Goal: Transaction & Acquisition: Purchase product/service

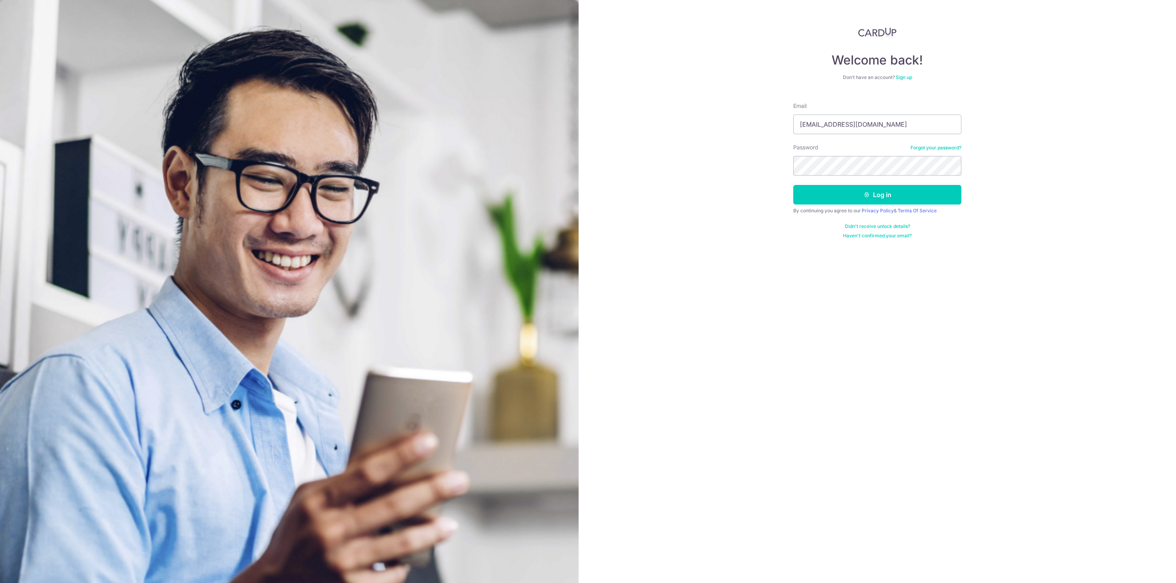
type input "kimpeng36@gmail.com"
click at [861, 200] on button "Log in" at bounding box center [877, 195] width 168 height 20
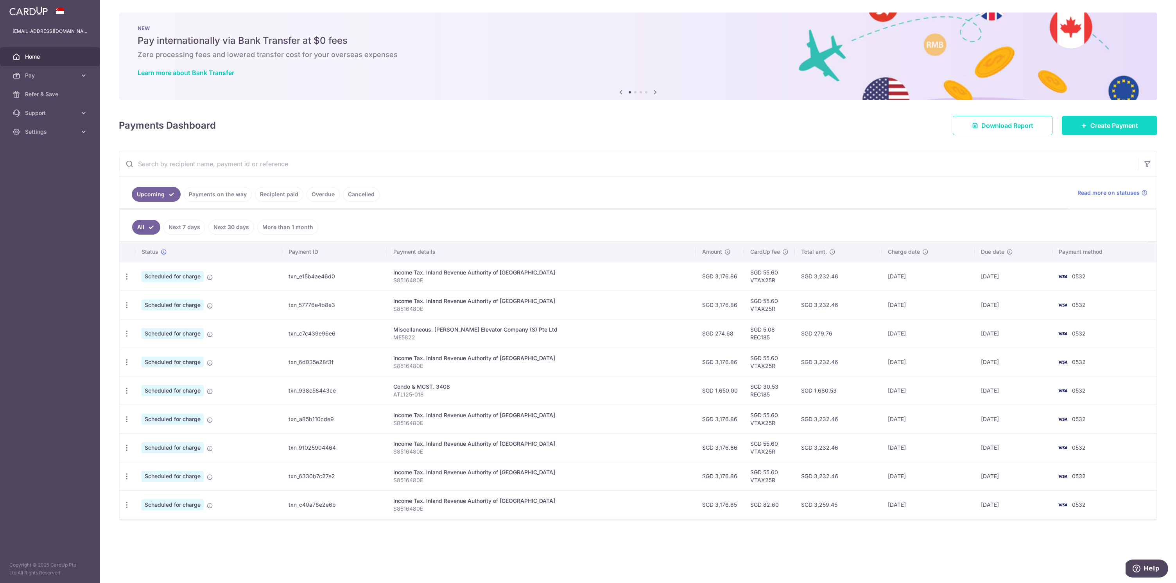
click at [1095, 124] on span "Create Payment" at bounding box center [1115, 125] width 48 height 9
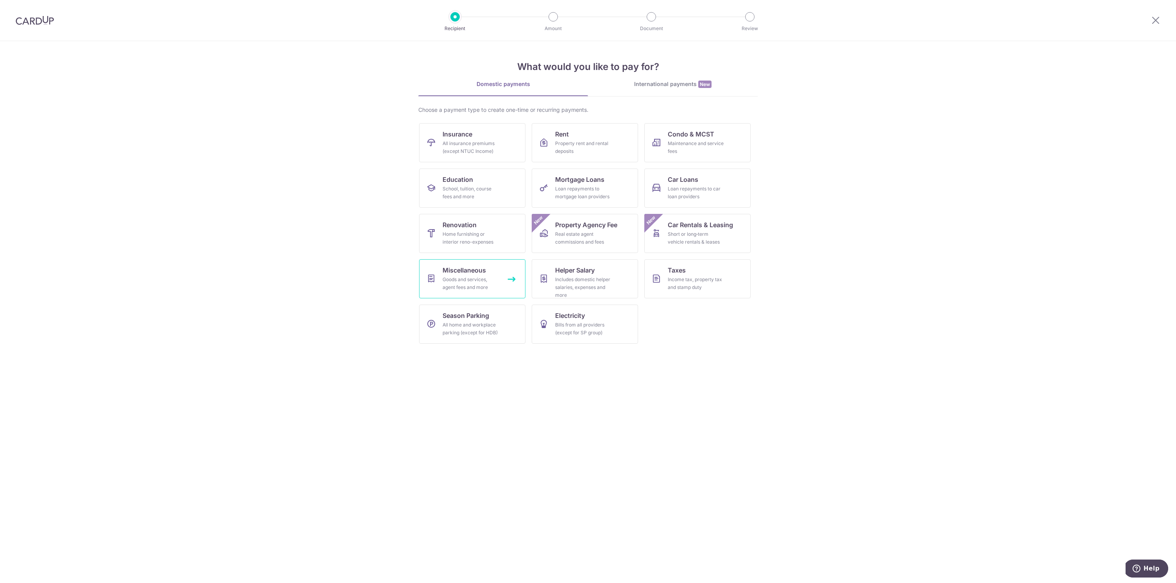
click at [456, 274] on span "Miscellaneous" at bounding box center [464, 270] width 43 height 9
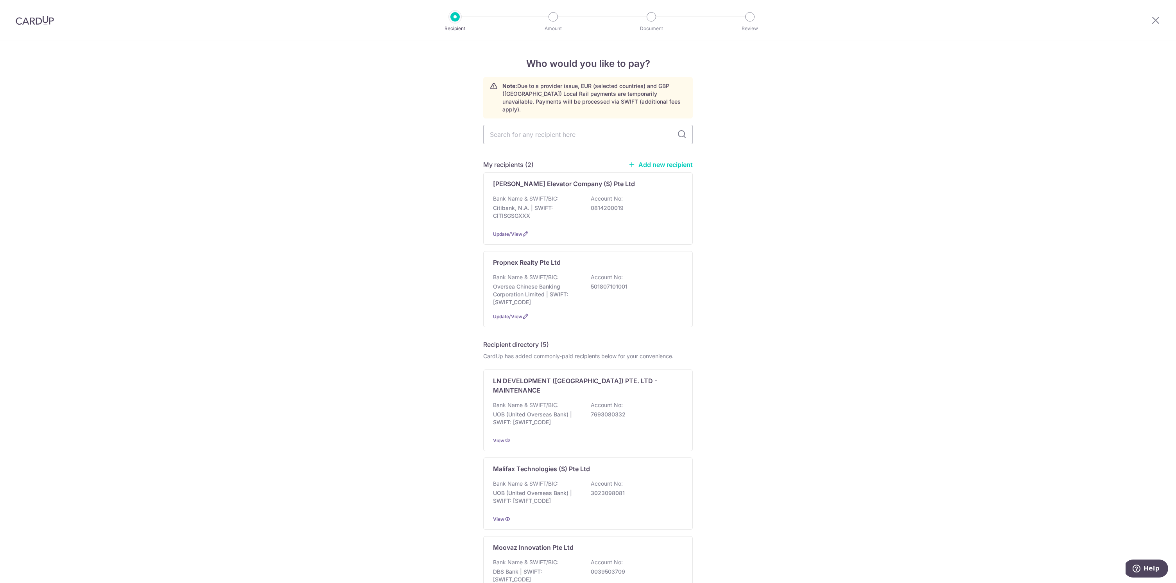
click at [652, 161] on link "Add new recipient" at bounding box center [660, 165] width 65 height 8
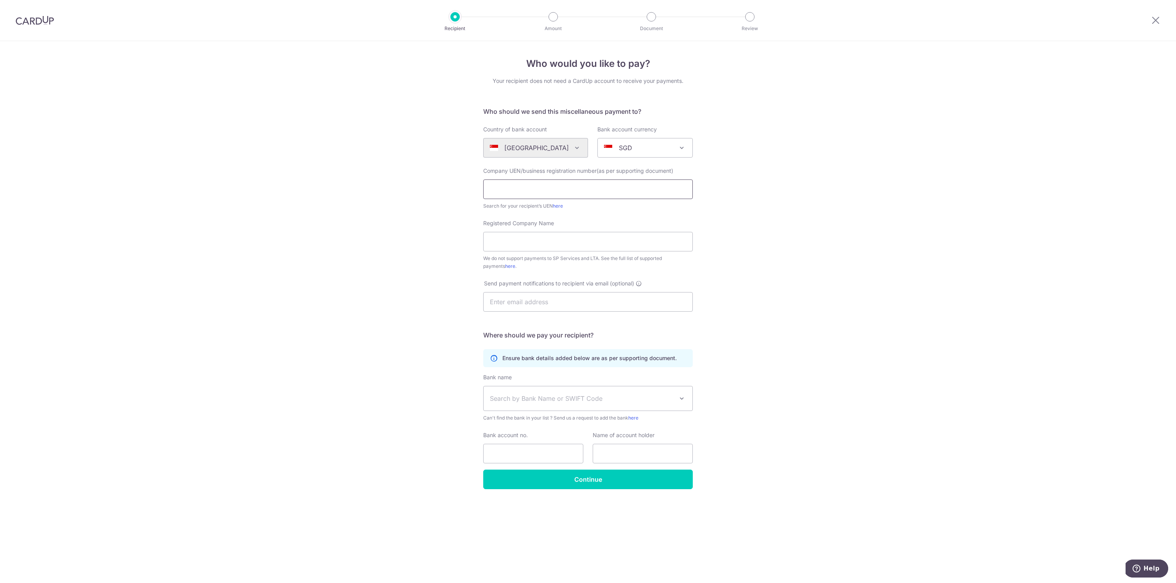
click at [577, 188] on input "text" at bounding box center [588, 189] width 210 height 20
paste input "TO8LL0403K)"
type input "TO8LL0403K)"
click at [582, 245] on input "Registered Company Name" at bounding box center [588, 242] width 210 height 20
paste input "CNPLaw LLP"
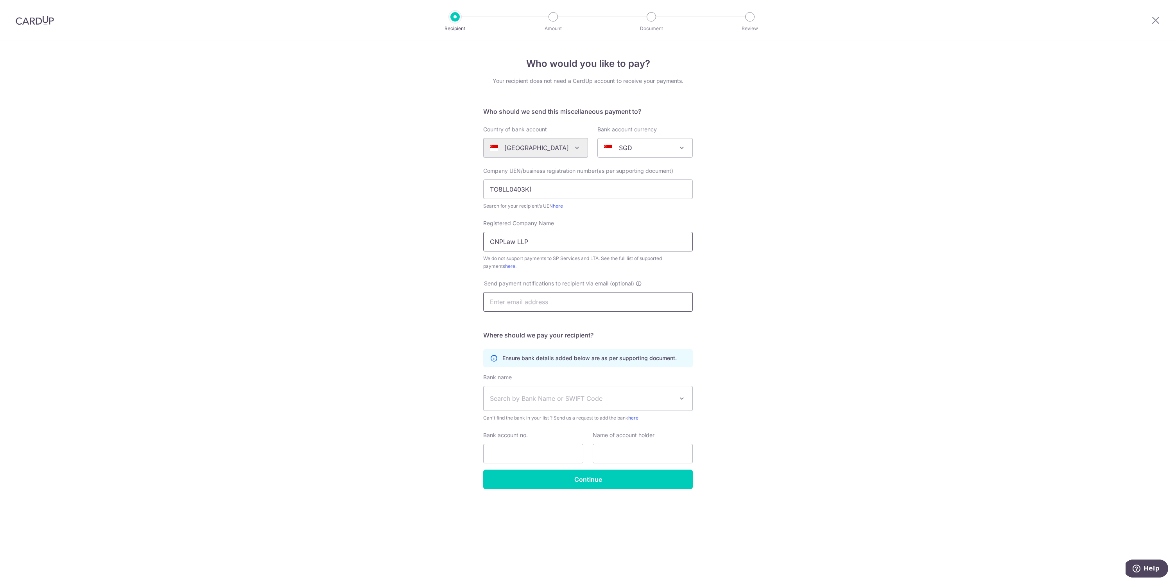
type input "CNPLaw LLP"
click at [539, 303] on input "text" at bounding box center [588, 302] width 210 height 20
click at [557, 395] on span "Search by Bank Name or SWIFT Code" at bounding box center [582, 398] width 184 height 9
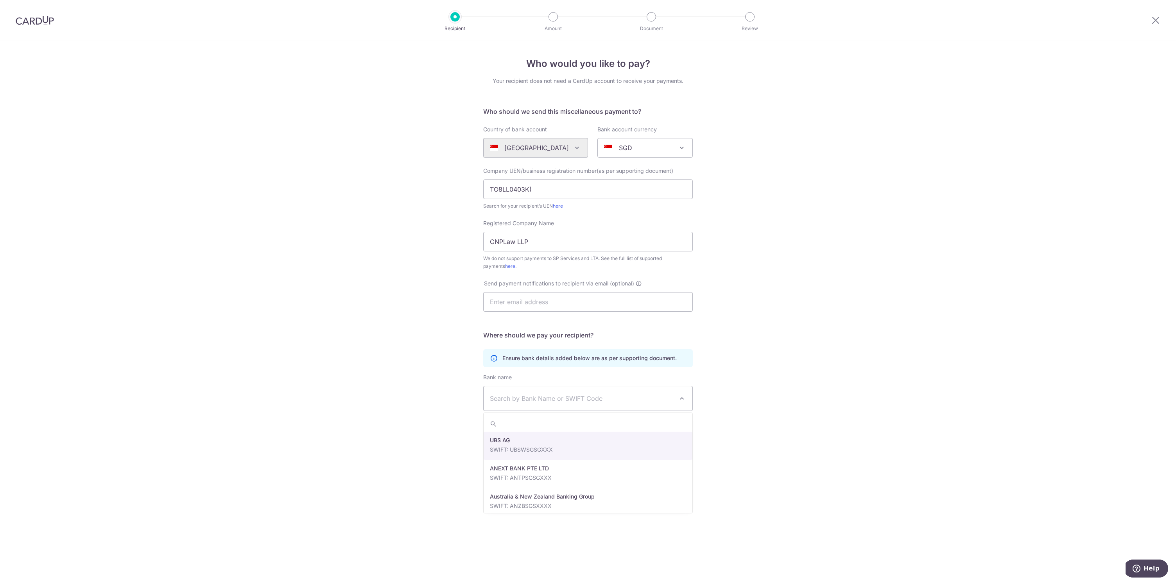
click at [542, 400] on span "Search by Bank Name or SWIFT Code" at bounding box center [582, 398] width 184 height 9
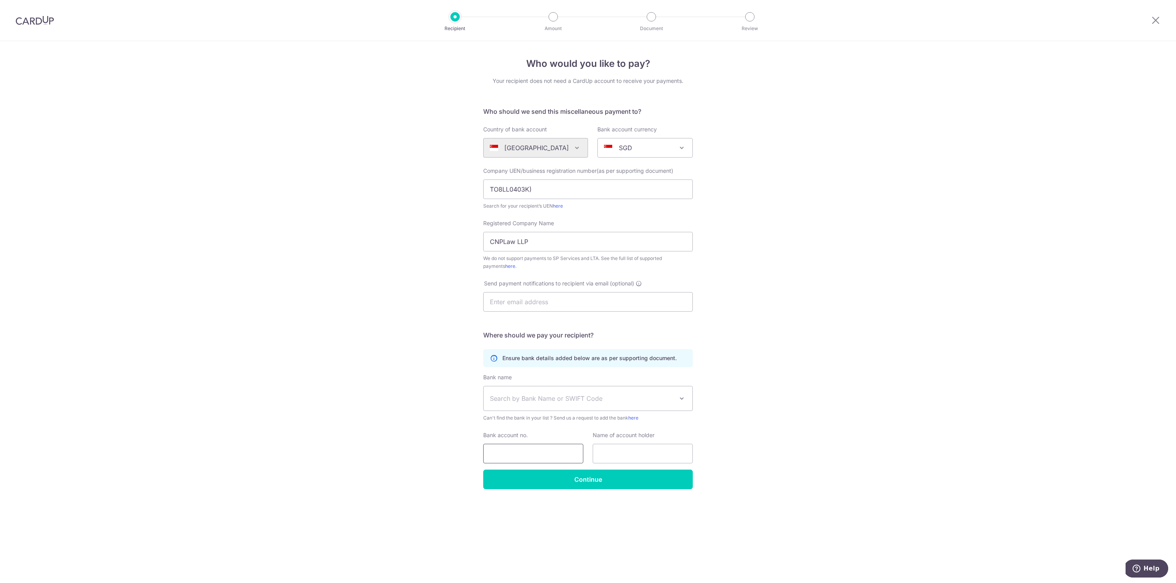
click at [541, 452] on input "Bank account no." at bounding box center [533, 454] width 100 height 20
paste input "0101334001"
type input "0101334001"
click at [585, 400] on span "Search by Bank Name or SWIFT Code" at bounding box center [582, 398] width 184 height 9
click at [790, 411] on div "Who would you like to pay? Your recipient does not need a CardUp account to rec…" at bounding box center [588, 312] width 1176 height 542
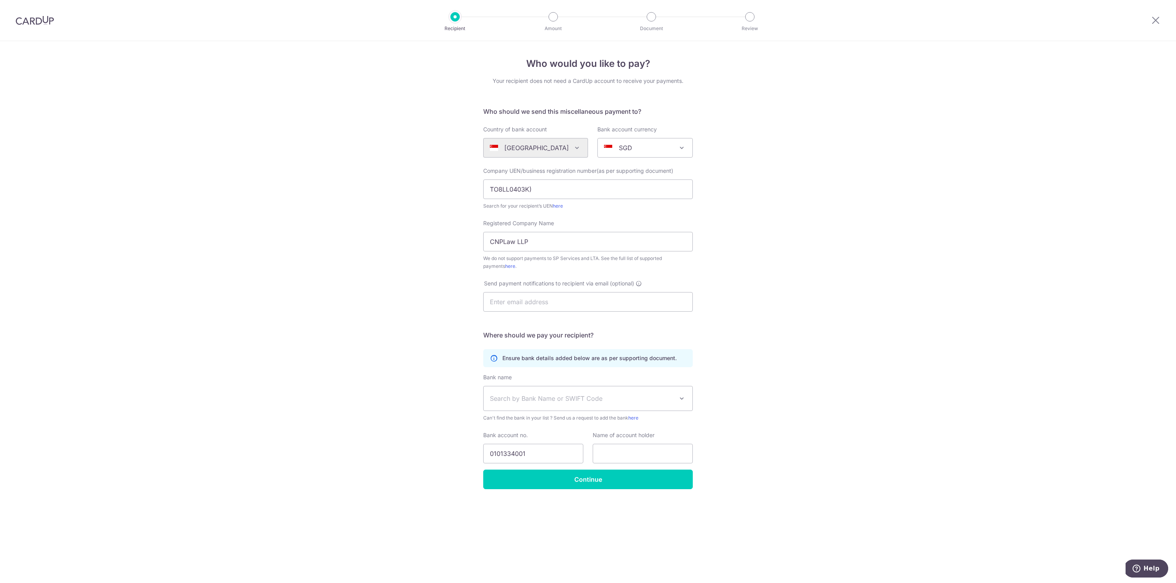
click at [597, 398] on span "Search by Bank Name or SWIFT Code" at bounding box center [582, 398] width 184 height 9
type input "standa"
select select "14"
click at [640, 454] on input "text" at bounding box center [643, 454] width 100 height 20
paste input "CNPLaw LLP"
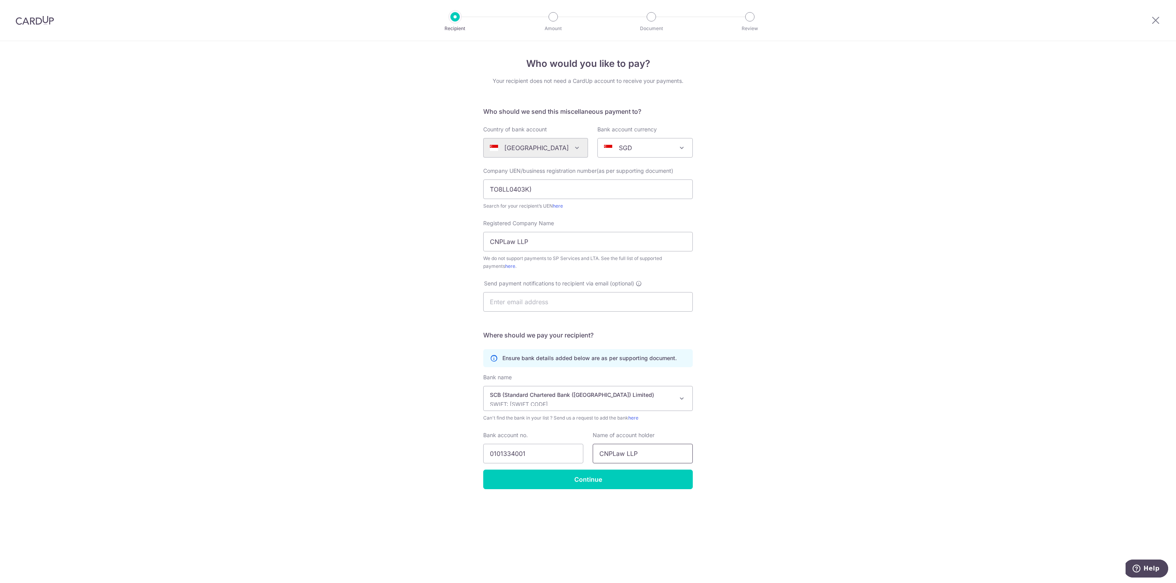
type input "CNPLaw LLP"
click at [636, 481] on input "Continue" at bounding box center [588, 480] width 210 height 20
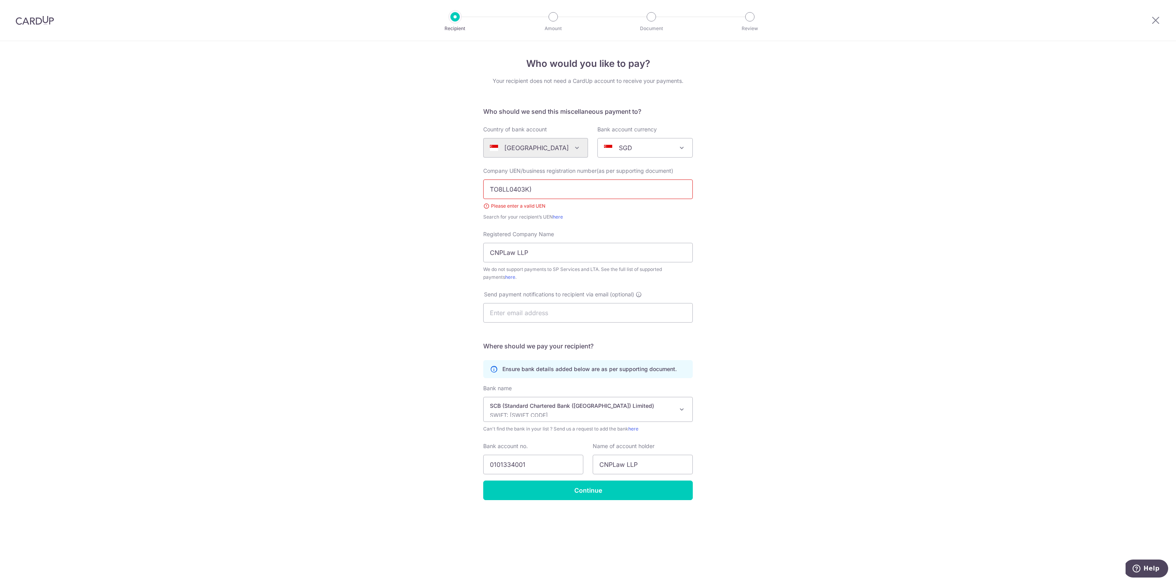
click at [557, 190] on input "TO8LL0403K)" at bounding box center [588, 189] width 210 height 20
type input "TO8LL0403K"
click at [598, 492] on input "Continue" at bounding box center [588, 491] width 210 height 20
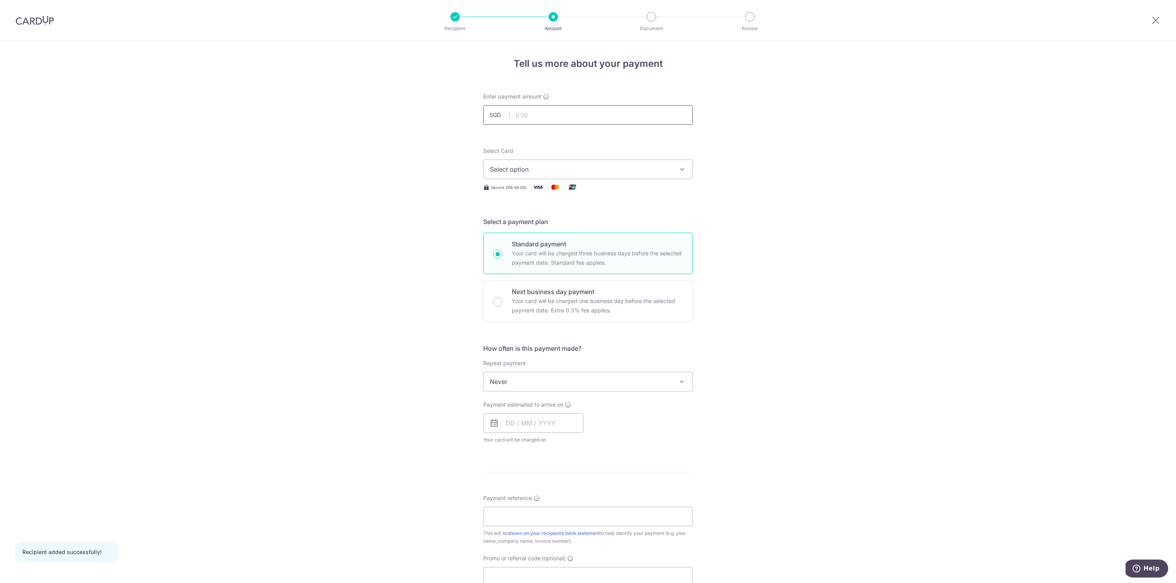
click at [585, 113] on input "text" at bounding box center [588, 115] width 210 height 20
type input "1,800.00"
click at [589, 175] on button "Select option" at bounding box center [588, 170] width 210 height 20
click at [557, 244] on span "**** 0532" at bounding box center [588, 243] width 196 height 9
click at [544, 301] on p "Your card will be charged one business day before the selected payment date. Ex…" at bounding box center [597, 305] width 171 height 19
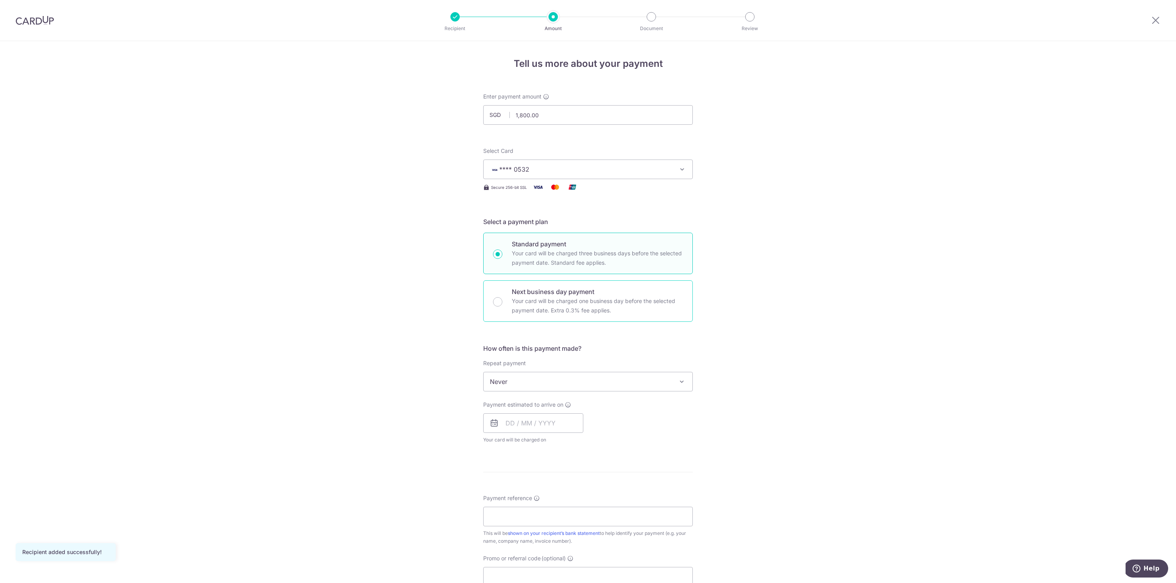
click at [502, 301] on input "Next business day payment Your card will be charged one business day before the…" at bounding box center [497, 301] width 9 height 9
radio input "false"
radio input "true"
click at [571, 266] on p "Your card will be charged three business days before the selected payment date.…" at bounding box center [597, 258] width 171 height 19
click at [502, 259] on input "Standard payment Your card will be charged three business days before the selec…" at bounding box center [497, 253] width 9 height 9
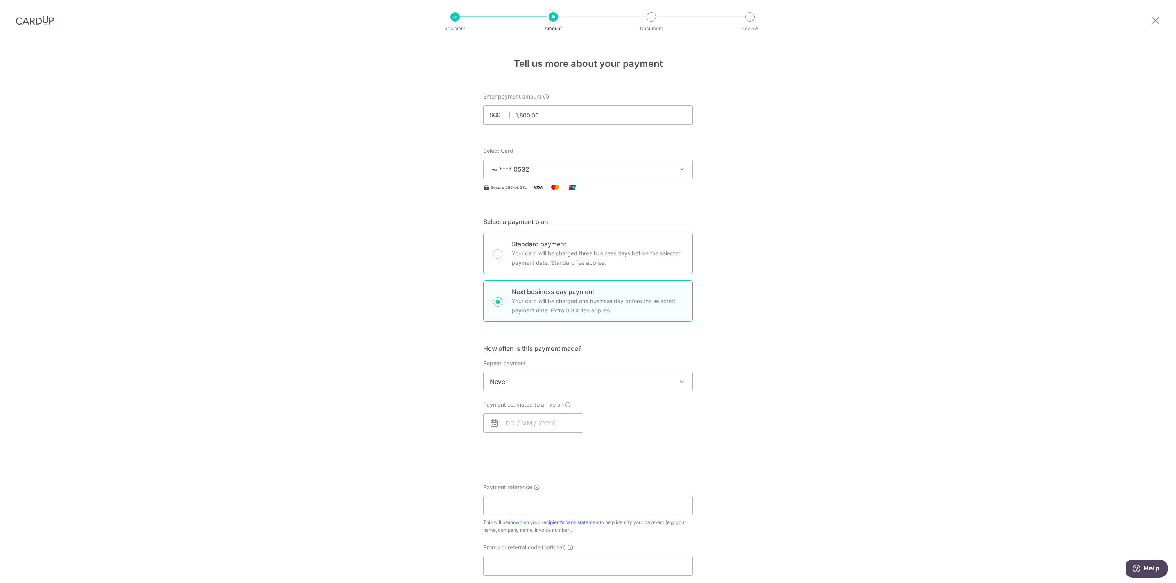
radio input "true"
click at [560, 426] on input "text" at bounding box center [533, 423] width 100 height 20
drag, startPoint x: 547, startPoint y: 511, endPoint x: 744, endPoint y: 329, distance: 268.7
click at [547, 511] on link "17" at bounding box center [546, 510] width 13 height 13
type input "[DATE]"
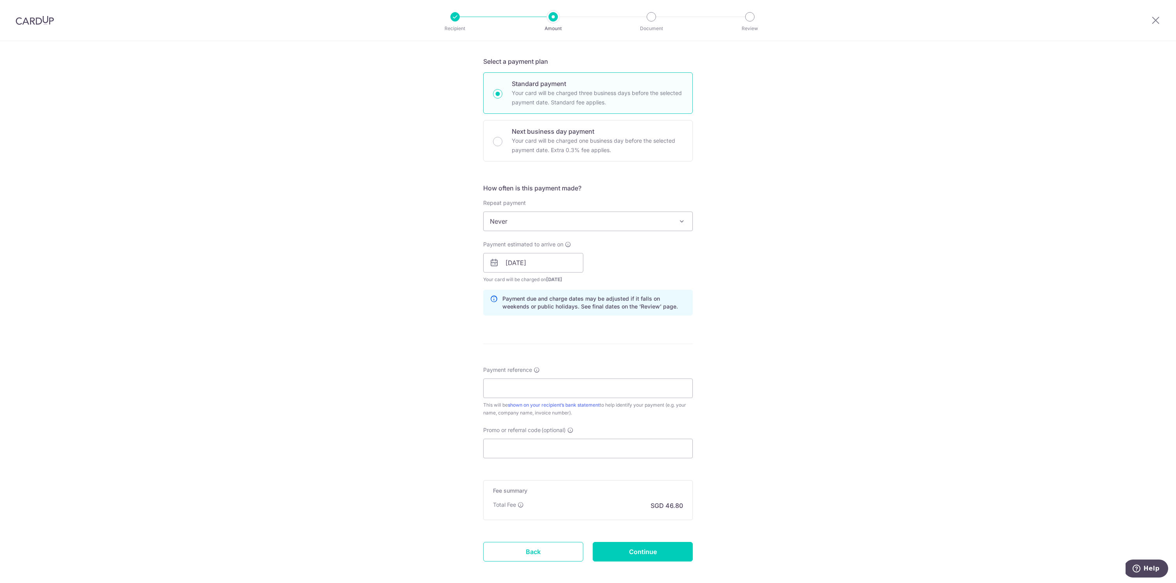
scroll to position [167, 0]
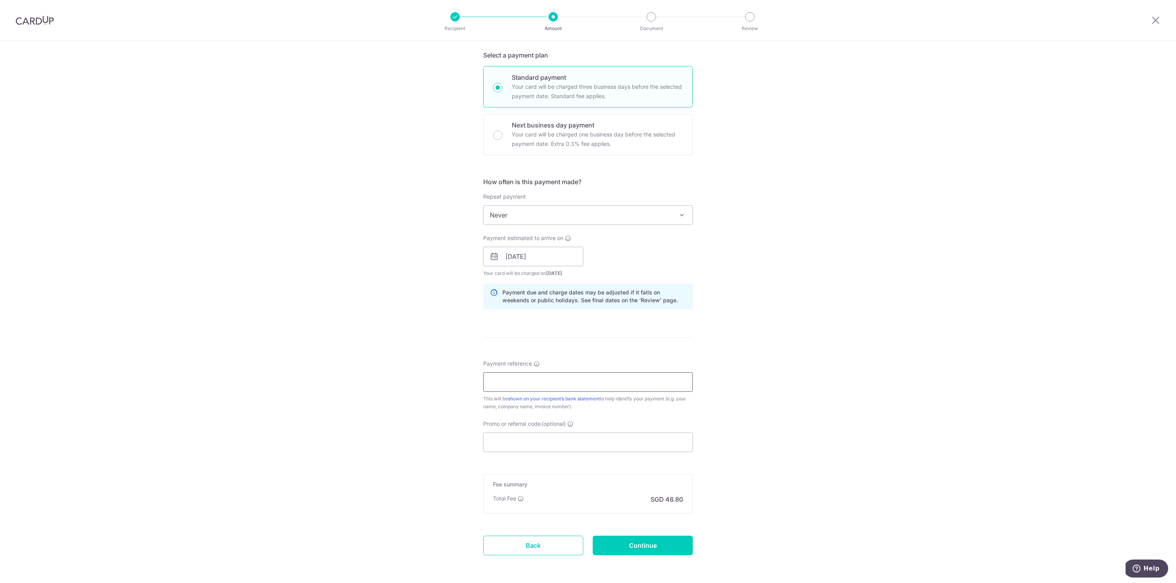
click at [586, 385] on input "Payment reference" at bounding box center [588, 382] width 210 height 20
paste input "[DATE]-3174 Legal Fee"
type input "[DATE]-3174 Legal Fee"
click at [886, 308] on div "Tell us more about your payment Enter payment amount SGD 1,800.00 1800.00 Recip…" at bounding box center [588, 243] width 1176 height 739
click at [616, 385] on input "[DATE]-3174 Legal Fee" at bounding box center [588, 382] width 210 height 20
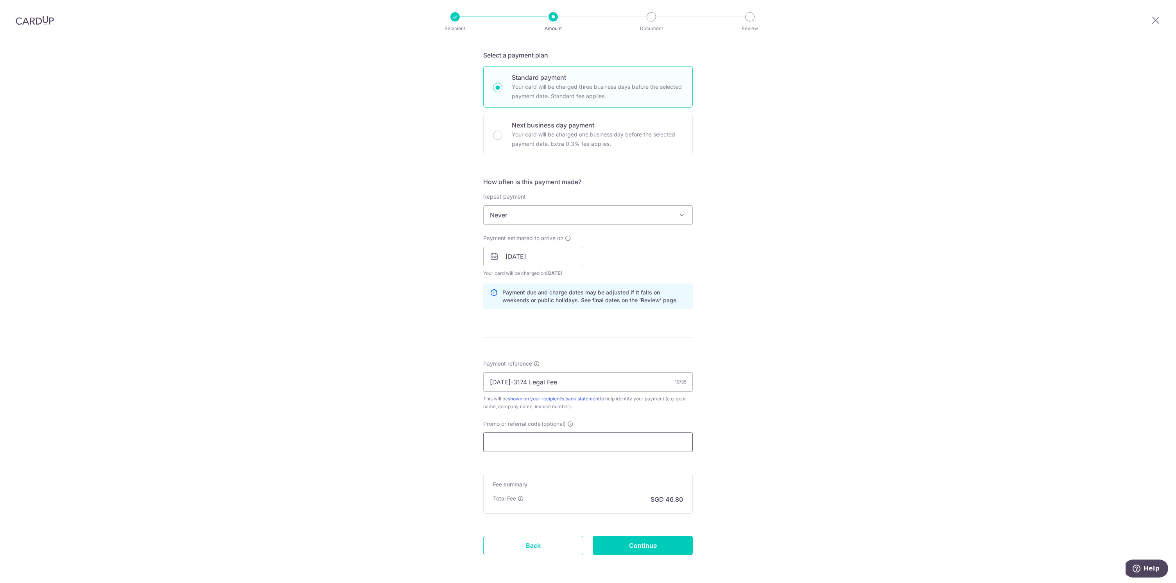
click at [541, 443] on input "Promo or referral code (optional)" at bounding box center [588, 442] width 210 height 20
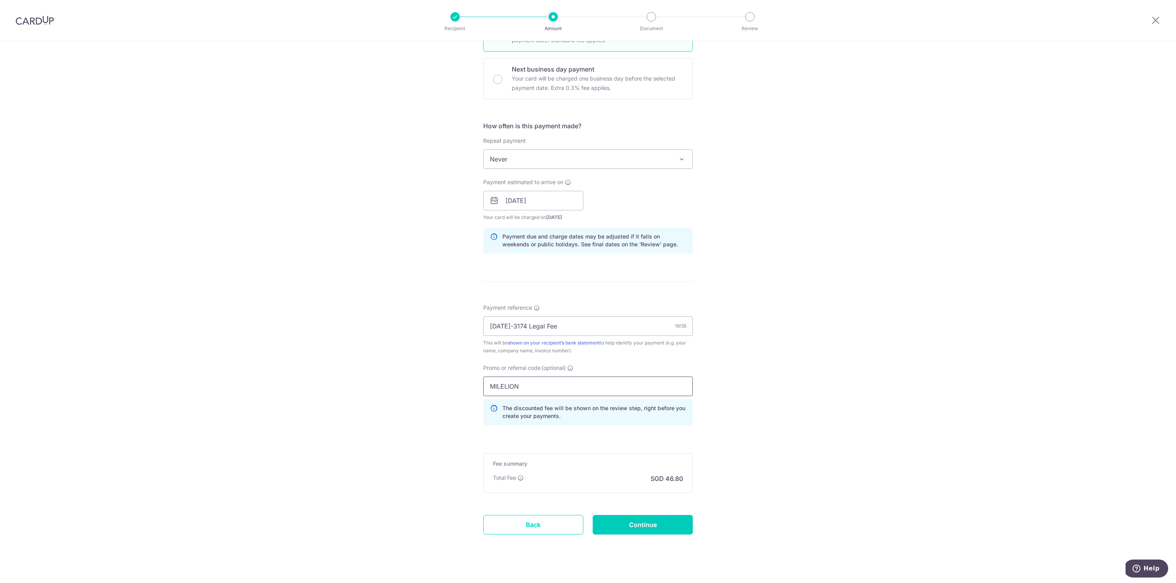
scroll to position [233, 0]
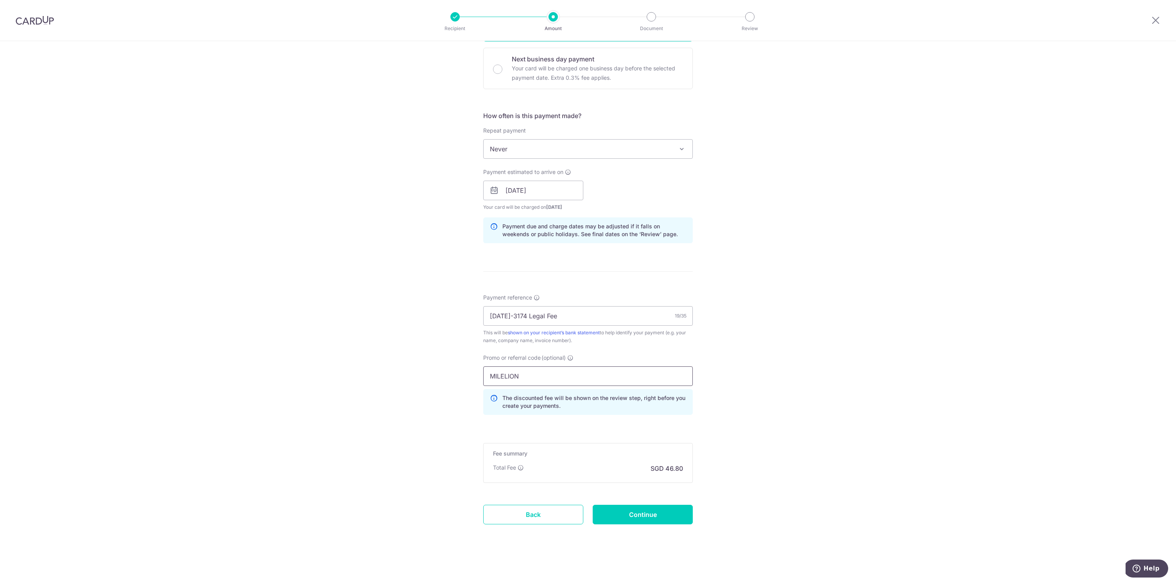
type input "MILELION"
click at [640, 522] on input "Continue" at bounding box center [643, 515] width 100 height 20
type input "Create Schedule"
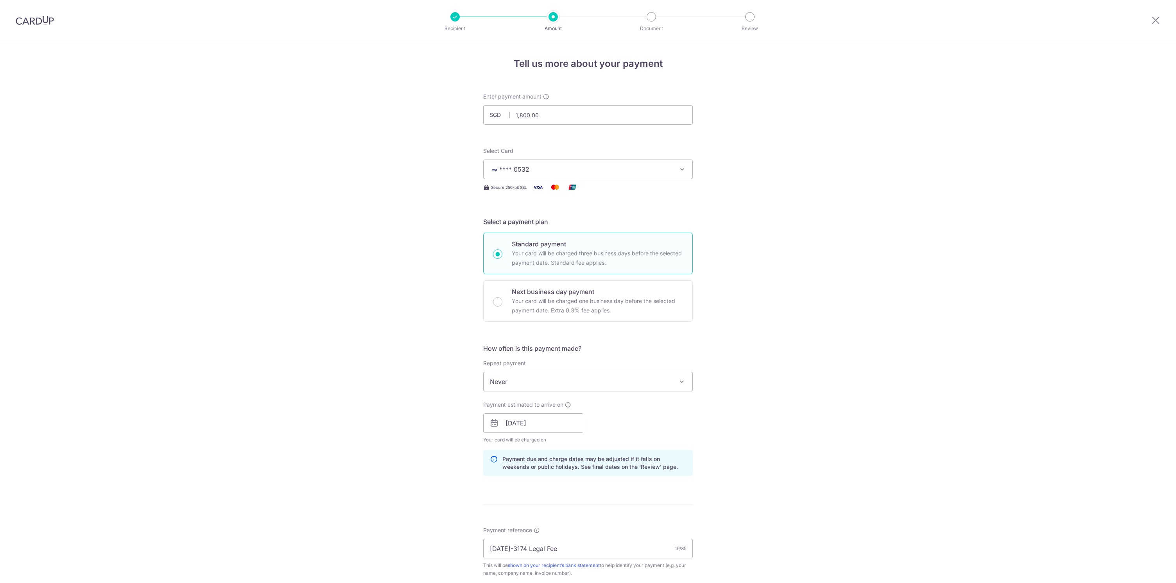
scroll to position [244, 0]
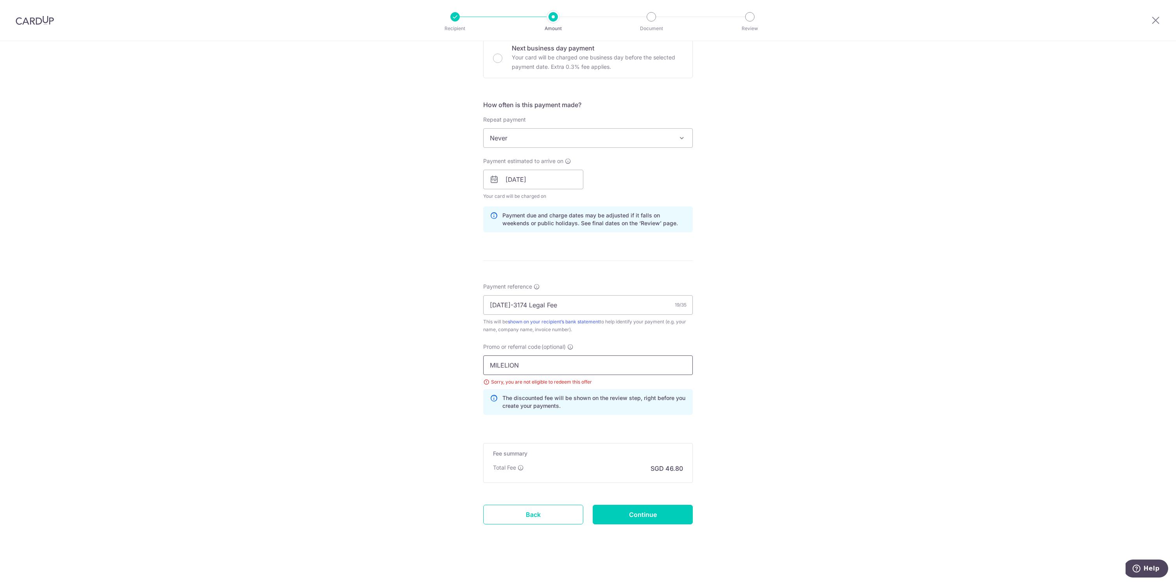
drag, startPoint x: 526, startPoint y: 364, endPoint x: 423, endPoint y: 358, distance: 102.6
click at [425, 358] on div "Tell us more about your payment Enter payment amount SGD 1,800.00 1800.00 Selec…" at bounding box center [588, 190] width 1176 height 786
paste input "OCBC155"
type input "OCBC155"
click at [755, 352] on div "Tell us more about your payment Enter payment amount SGD 1,800.00 1800.00 Selec…" at bounding box center [588, 190] width 1176 height 786
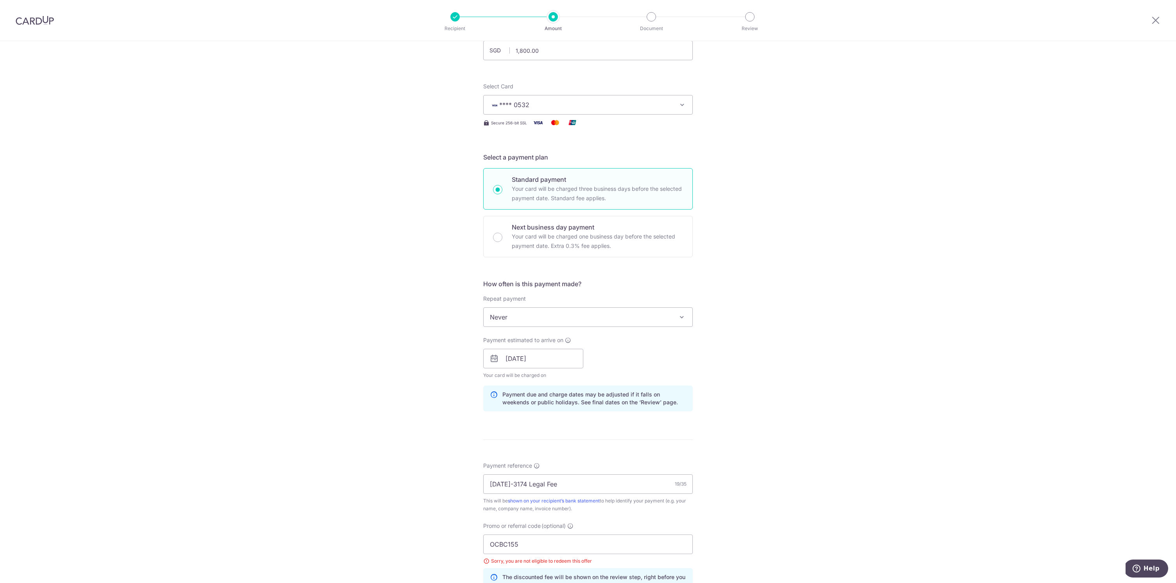
scroll to position [0, 0]
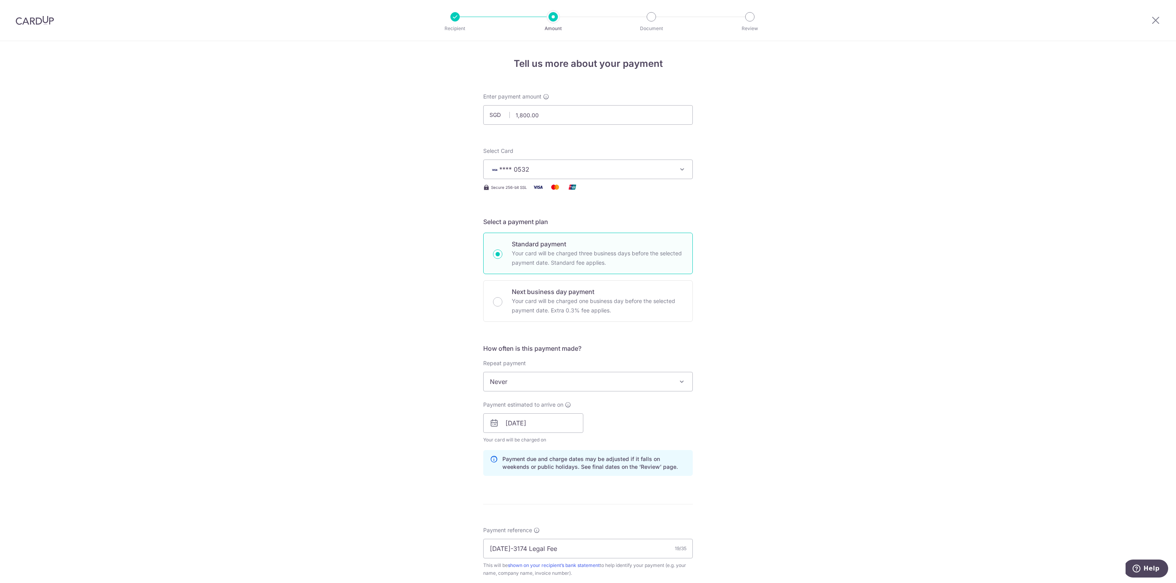
click at [613, 176] on button "**** 0532" at bounding box center [588, 170] width 210 height 20
click at [576, 189] on span "Add credit card" at bounding box center [595, 191] width 182 height 8
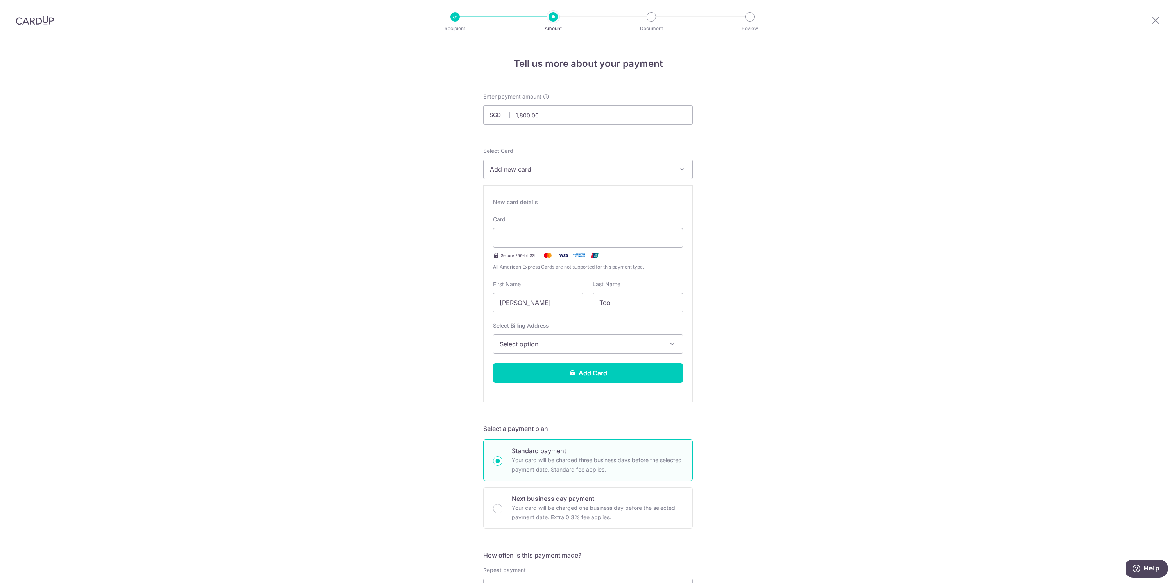
click at [856, 230] on div "Tell us more about your payment Enter payment amount SGD 1,800.00 1800.00 Selec…" at bounding box center [588, 537] width 1176 height 992
click at [636, 345] on span "Select option" at bounding box center [581, 343] width 163 height 9
click at [569, 397] on link "[STREET_ADDRESS][PERSON_NAME]" at bounding box center [588, 400] width 189 height 19
click at [591, 375] on button "Add Card" at bounding box center [588, 373] width 190 height 20
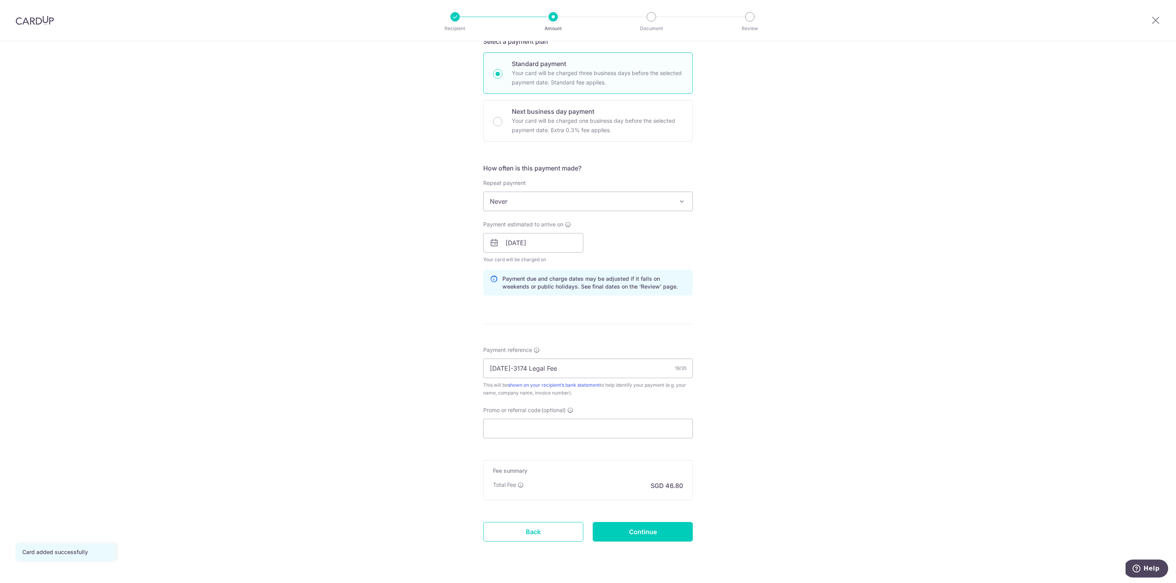
scroll to position [197, 0]
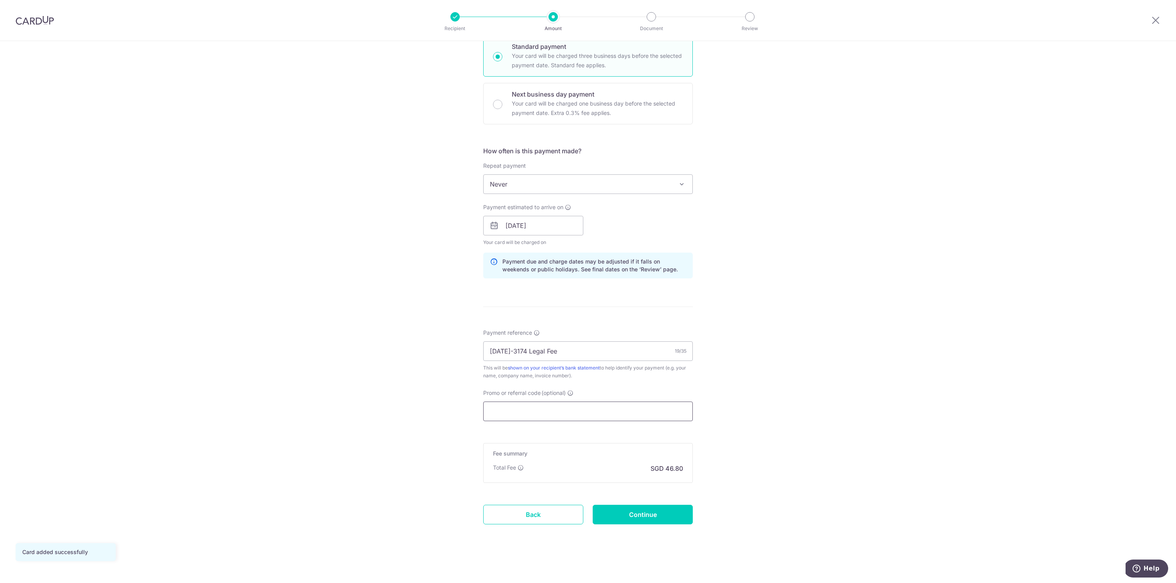
click at [572, 415] on input "Promo or referral code (optional)" at bounding box center [588, 412] width 210 height 20
paste input "OCBC155"
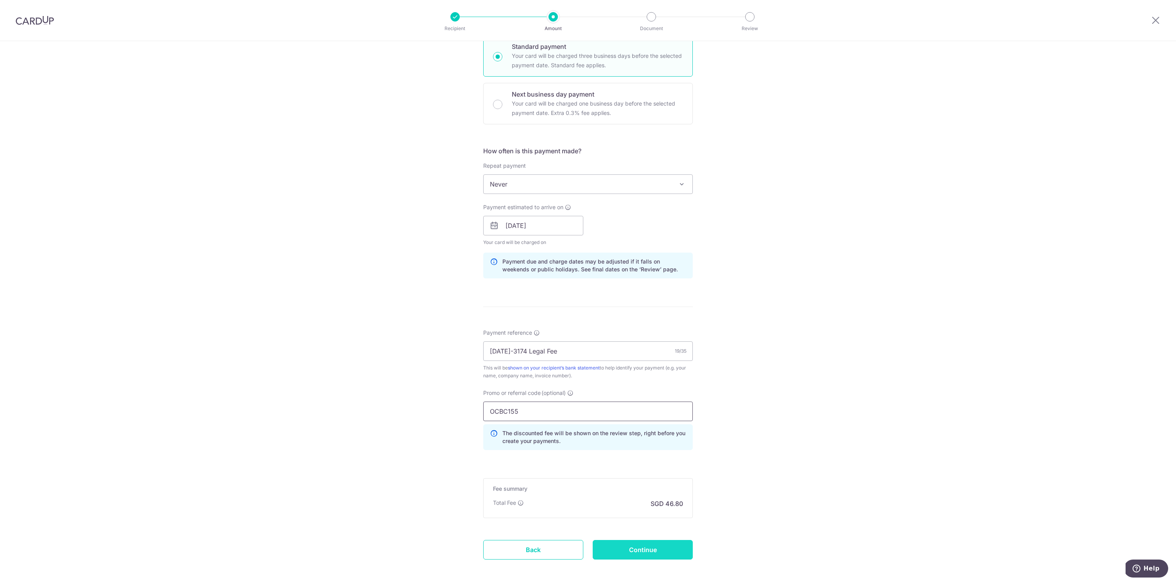
type input "OCBC155"
click at [651, 551] on input "Continue" at bounding box center [643, 550] width 100 height 20
type input "Update Schedule"
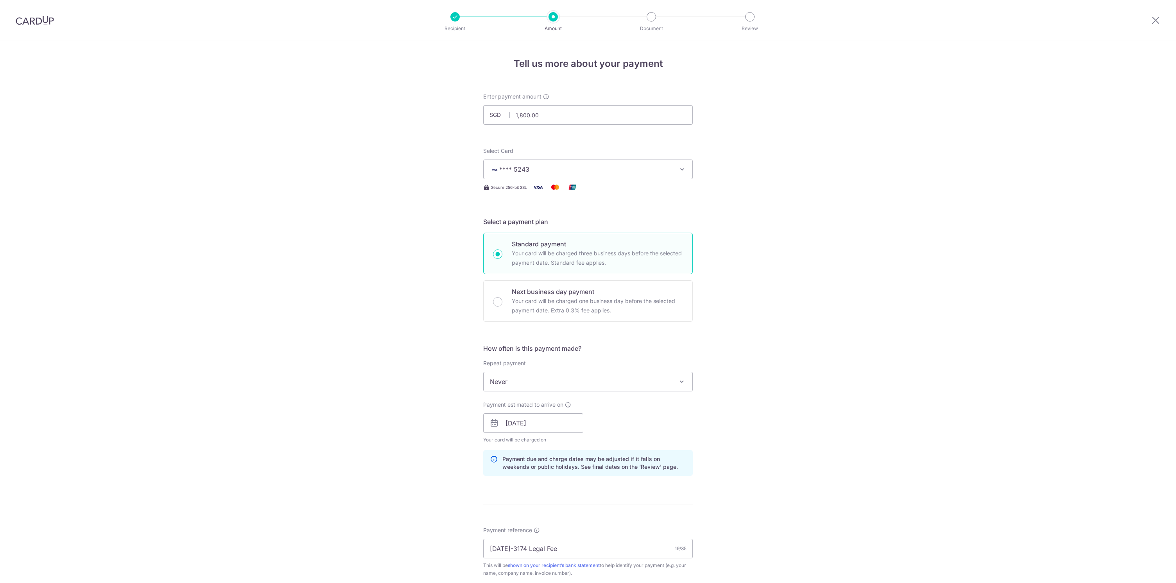
scroll to position [244, 0]
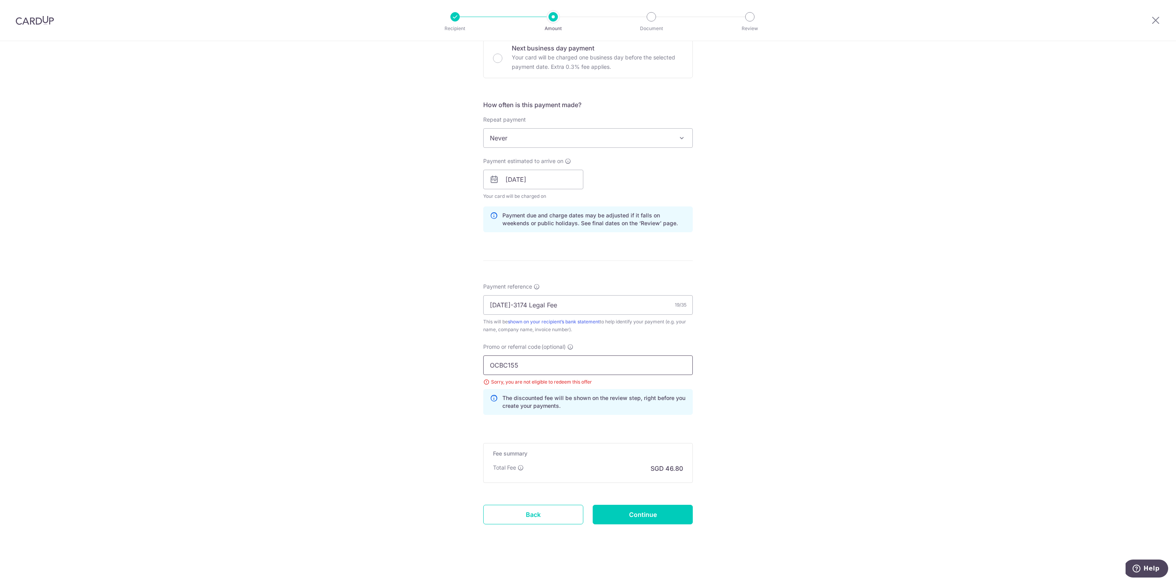
click at [537, 368] on input "OCBC155" at bounding box center [588, 365] width 210 height 20
click at [537, 367] on input "OCBC155" at bounding box center [588, 365] width 210 height 20
paste input "9"
type input "OCBC195"
click at [661, 519] on input "Continue" at bounding box center [643, 515] width 100 height 20
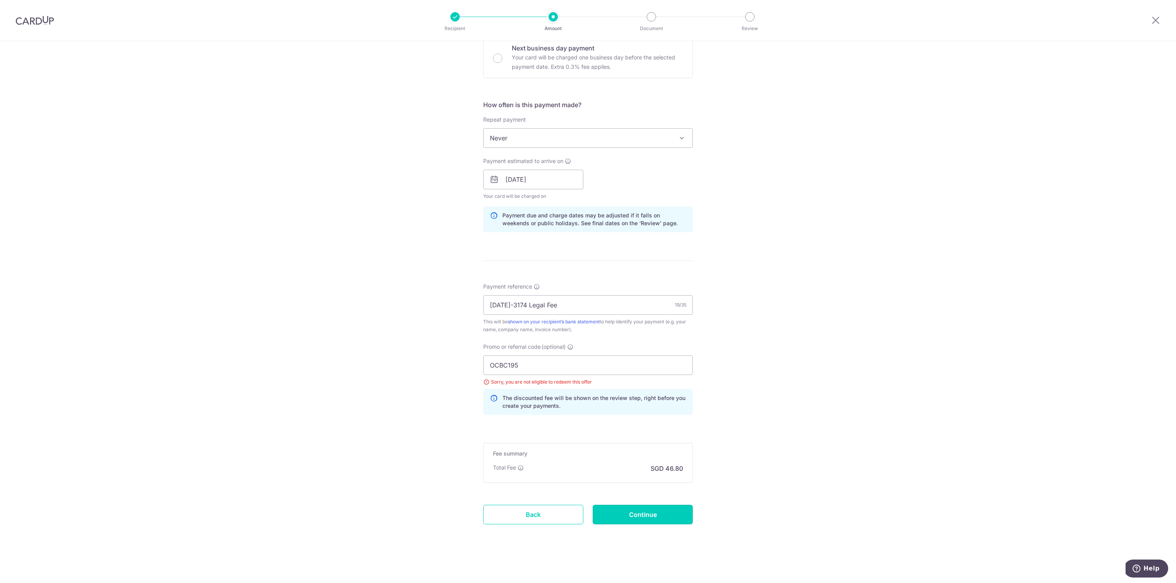
type input "Update Schedule"
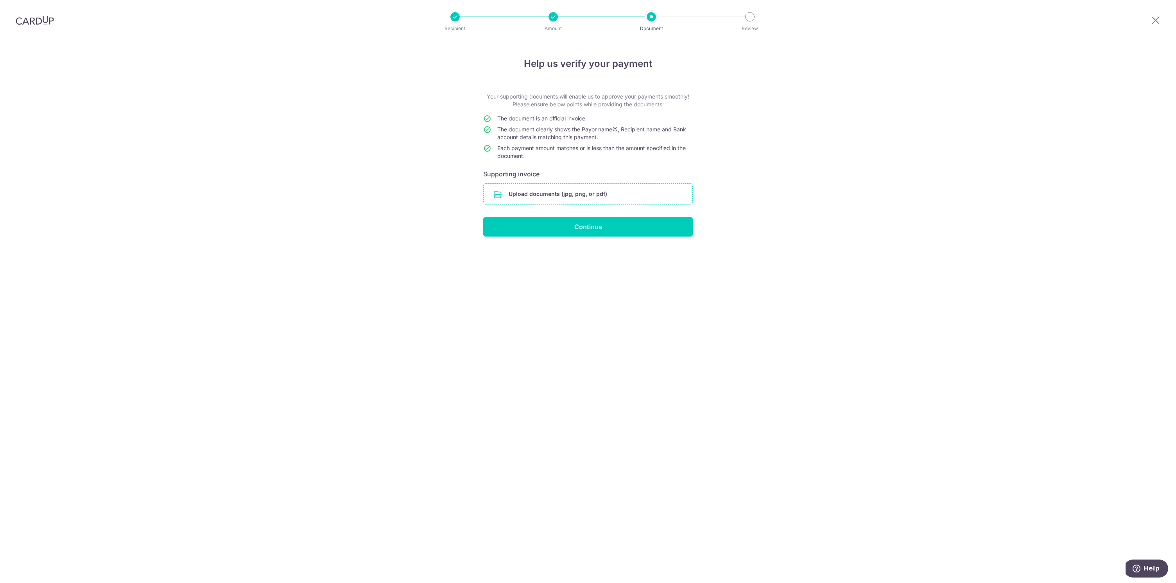
click at [588, 197] on input "file" at bounding box center [588, 194] width 209 height 20
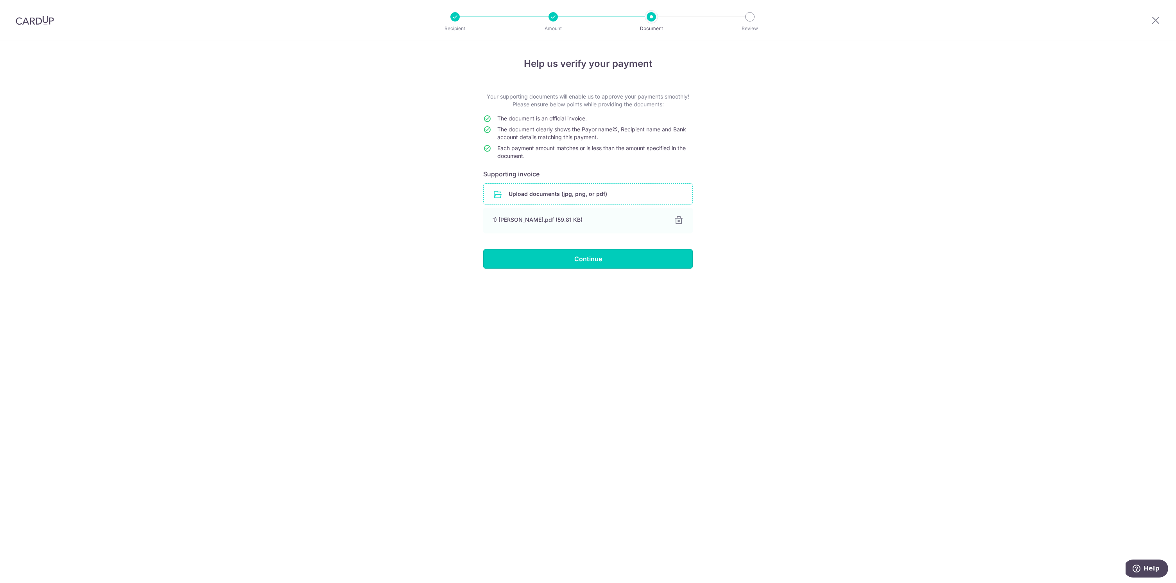
click at [619, 262] on input "Continue" at bounding box center [588, 259] width 210 height 20
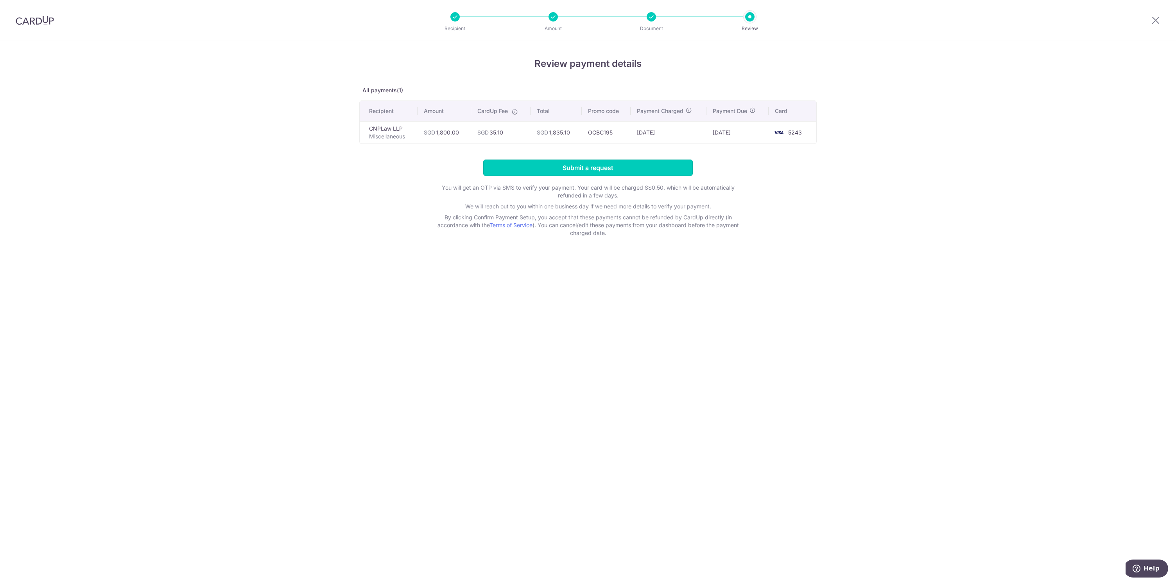
click at [538, 171] on input "Submit a request" at bounding box center [588, 168] width 210 height 16
